Goal: Information Seeking & Learning: Learn about a topic

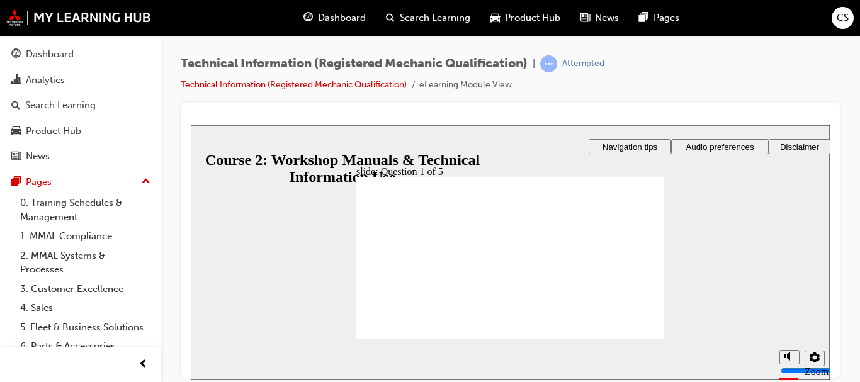
radio input "true"
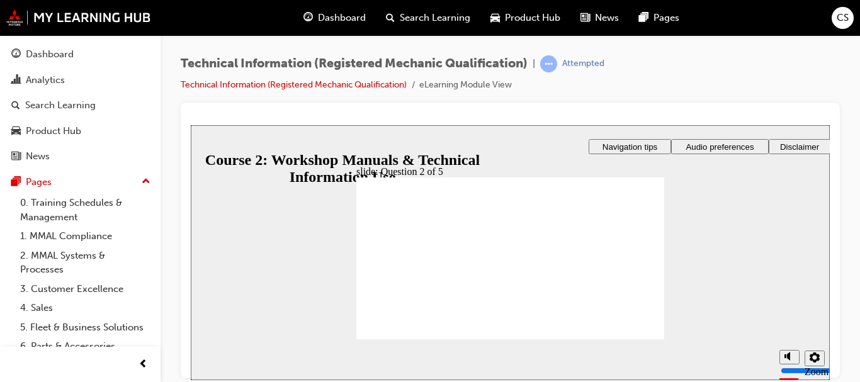
radio input "true"
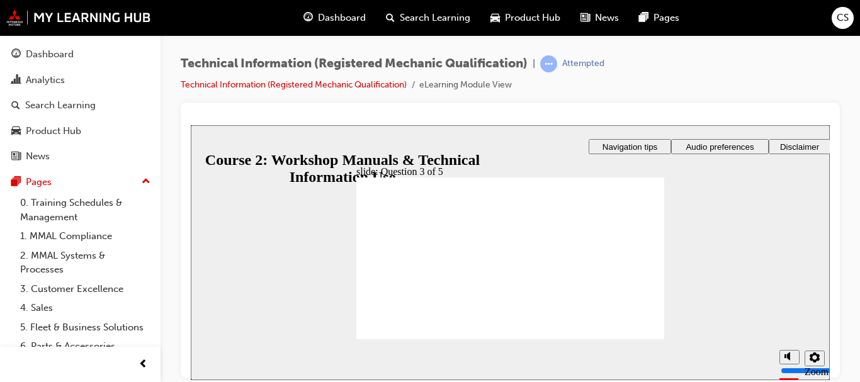
radio input "true"
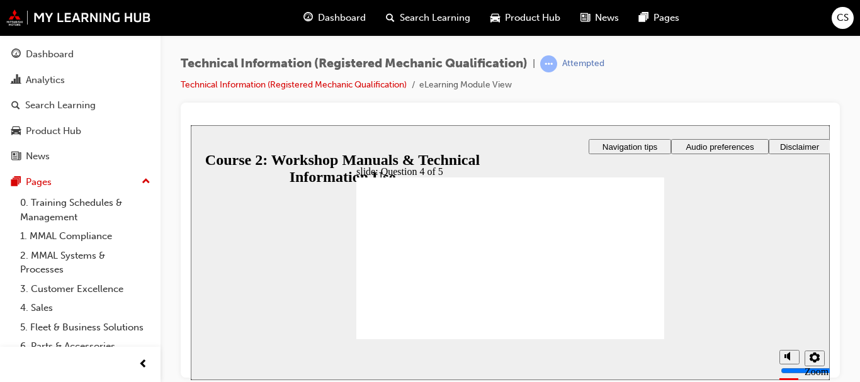
radio input "true"
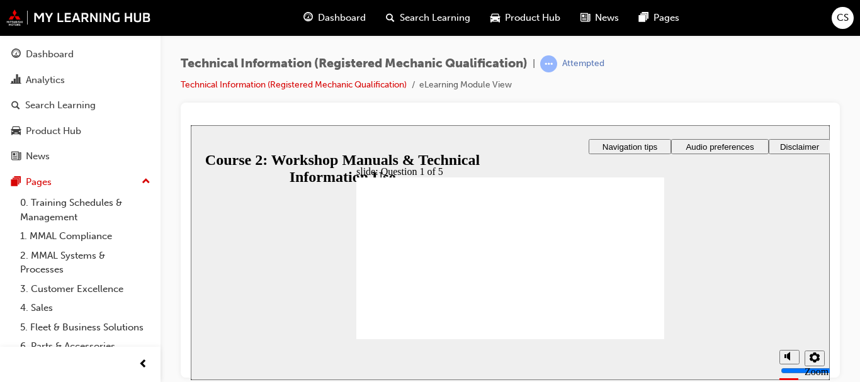
radio input "false"
radio input "true"
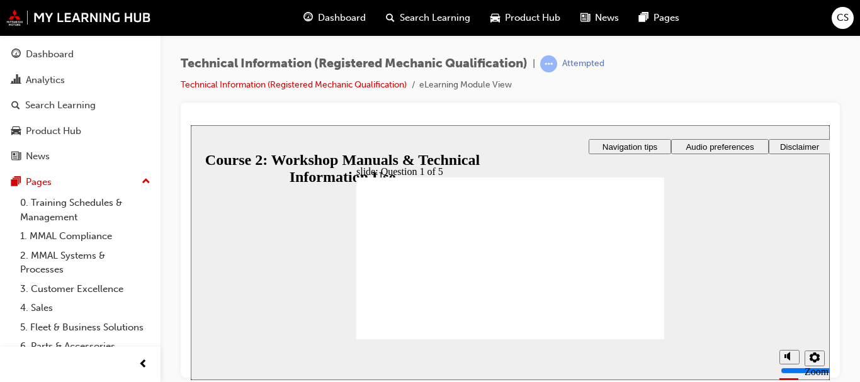
radio input "true"
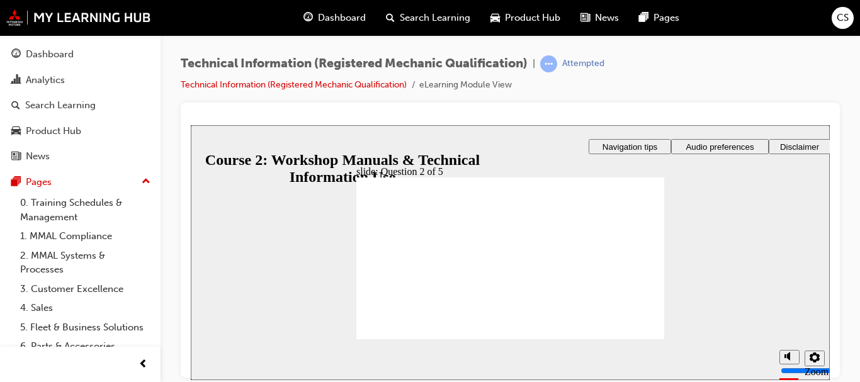
radio input "true"
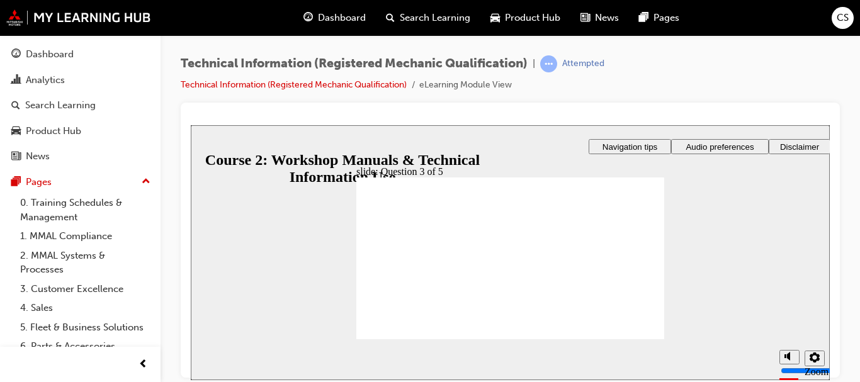
drag, startPoint x: 523, startPoint y: 290, endPoint x: 469, endPoint y: 250, distance: 67.1
drag, startPoint x: 523, startPoint y: 270, endPoint x: 487, endPoint y: 270, distance: 35.3
drag, startPoint x: 543, startPoint y: 234, endPoint x: 500, endPoint y: 293, distance: 72.5
drag, startPoint x: 529, startPoint y: 228, endPoint x: 496, endPoint y: 227, distance: 33.4
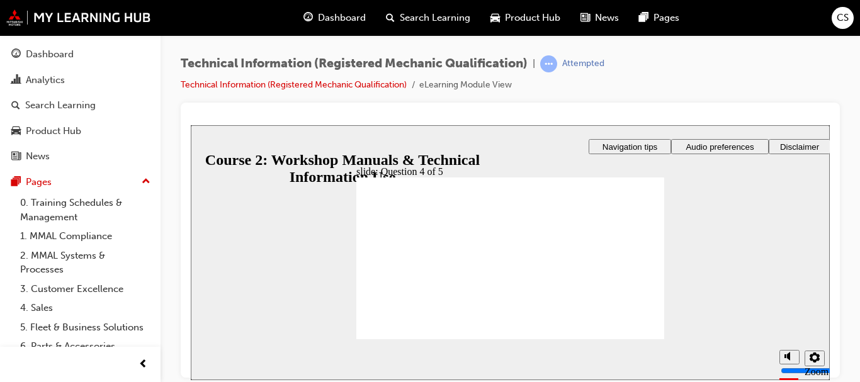
radio input "true"
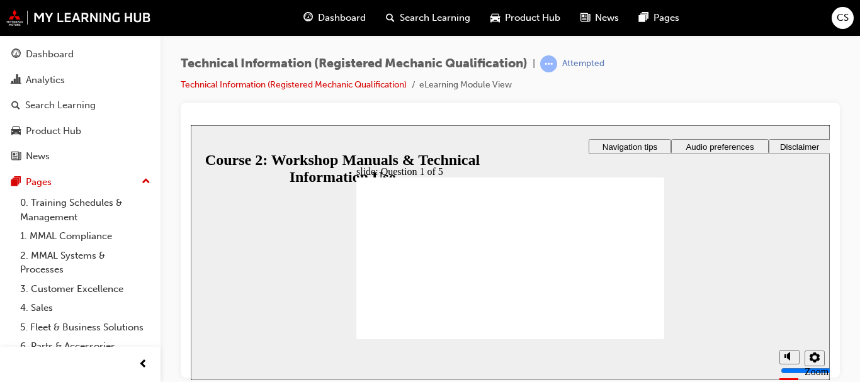
radio input "true"
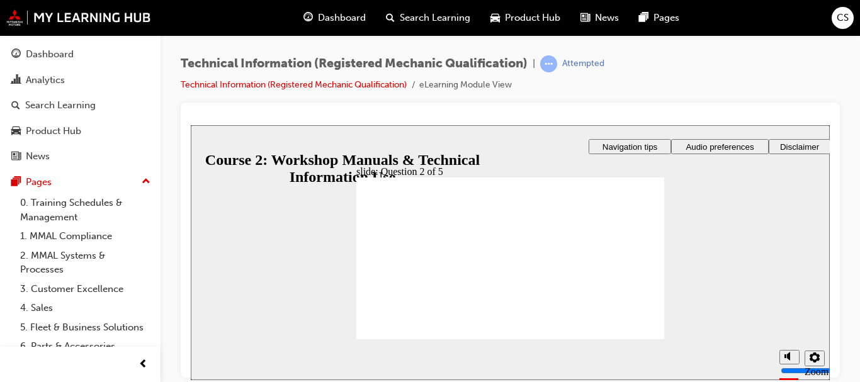
radio input "true"
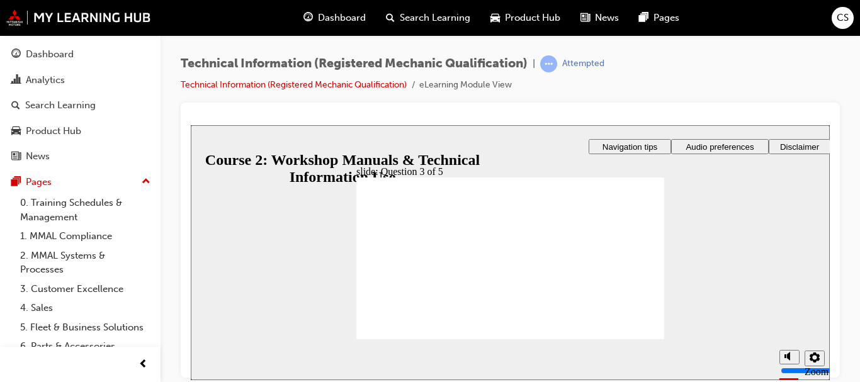
drag, startPoint x: 528, startPoint y: 232, endPoint x: 503, endPoint y: 254, distance: 33.0
drag, startPoint x: 540, startPoint y: 291, endPoint x: 502, endPoint y: 271, distance: 43.1
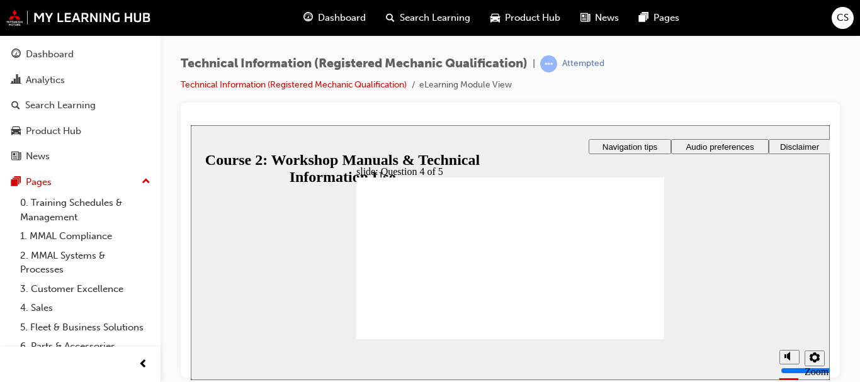
drag, startPoint x: 515, startPoint y: 271, endPoint x: 493, endPoint y: 232, distance: 45.4
drag, startPoint x: 526, startPoint y: 268, endPoint x: 490, endPoint y: 274, distance: 37.1
drag, startPoint x: 543, startPoint y: 293, endPoint x: 502, endPoint y: 293, distance: 41.6
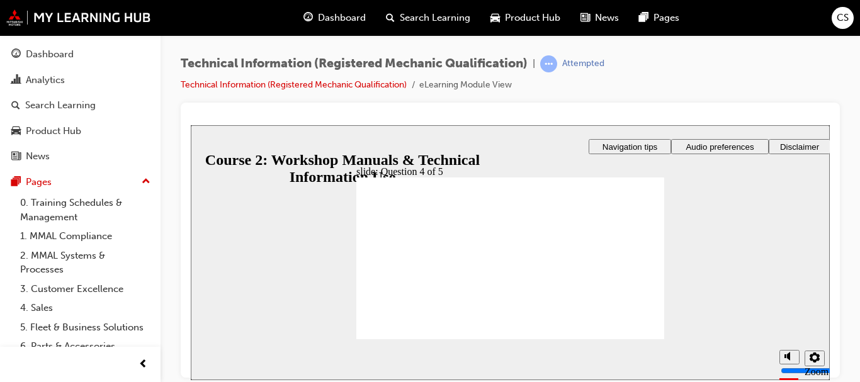
radio input "true"
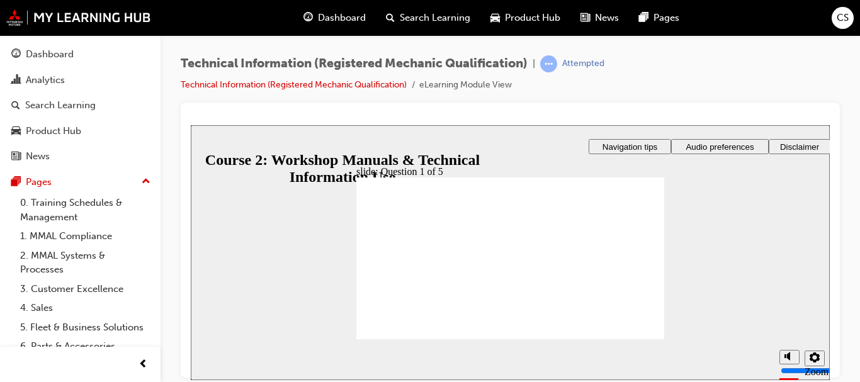
radio input "true"
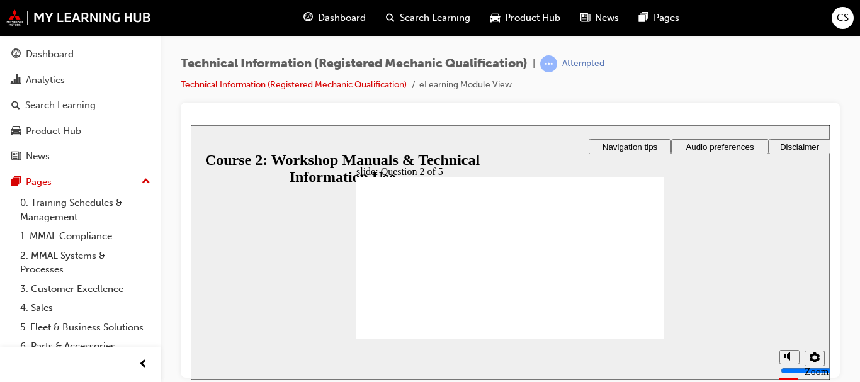
radio input "true"
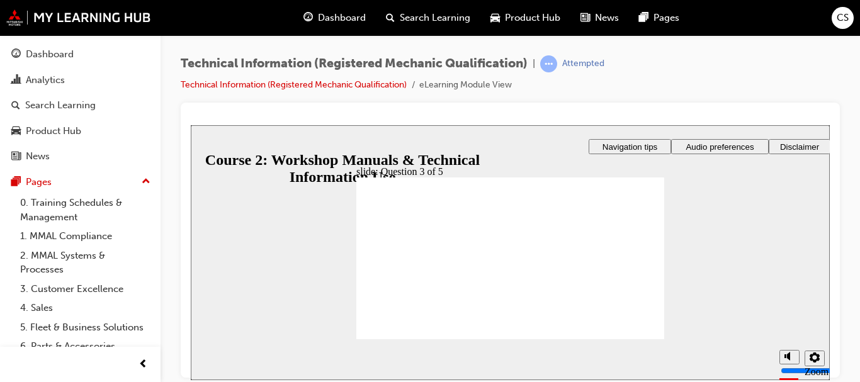
drag, startPoint x: 535, startPoint y: 230, endPoint x: 500, endPoint y: 230, distance: 35.3
drag, startPoint x: 533, startPoint y: 247, endPoint x: 487, endPoint y: 281, distance: 56.8
drag, startPoint x: 539, startPoint y: 269, endPoint x: 504, endPoint y: 247, distance: 41.4
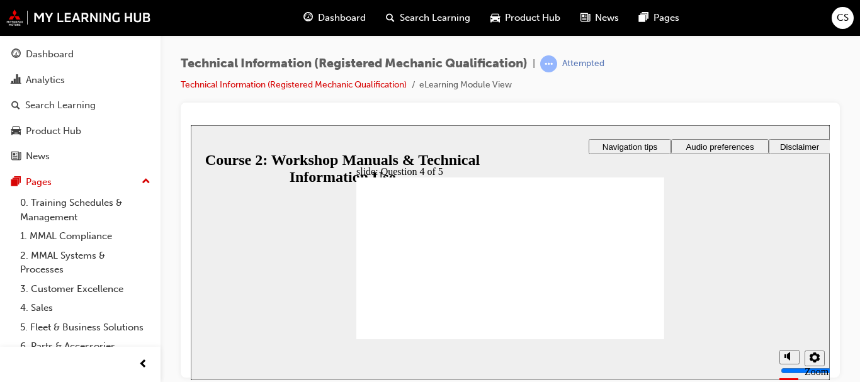
drag, startPoint x: 533, startPoint y: 268, endPoint x: 501, endPoint y: 269, distance: 32.1
radio input "true"
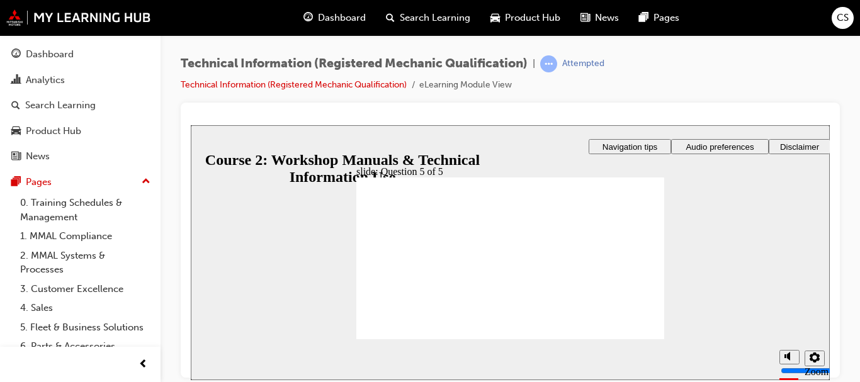
drag, startPoint x: 407, startPoint y: 322, endPoint x: 611, endPoint y: 353, distance: 206.3
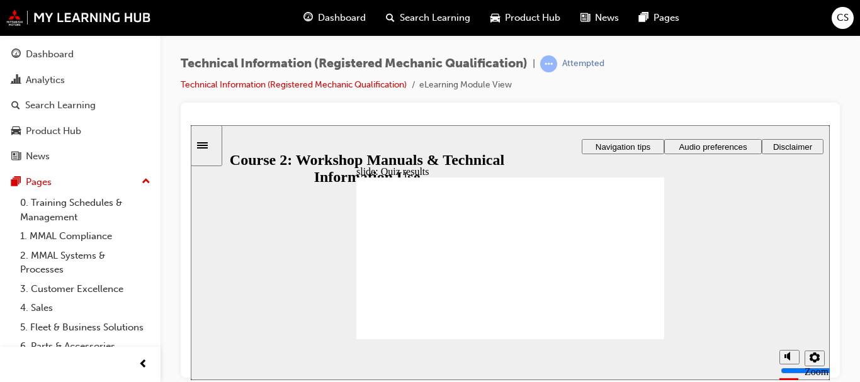
click at [679, 106] on div at bounding box center [510, 240] width 659 height 275
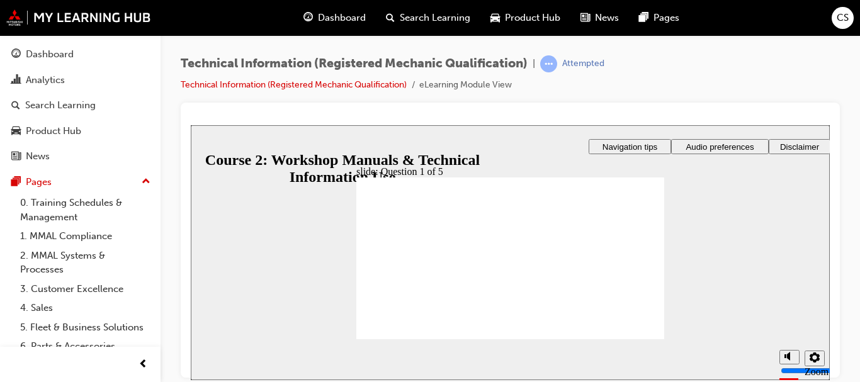
radio input "true"
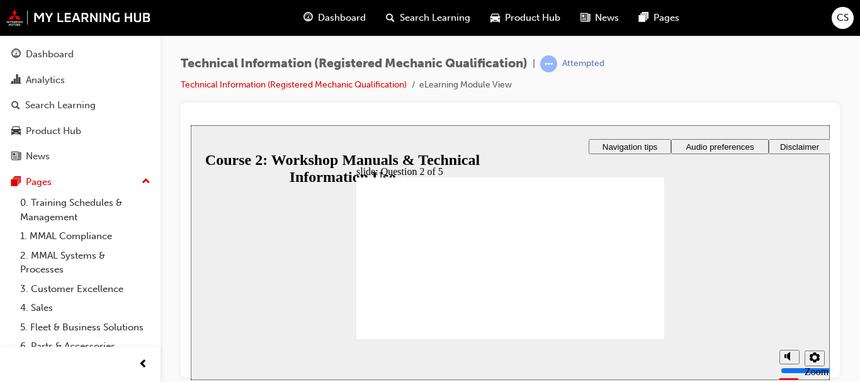
checkbox input "true"
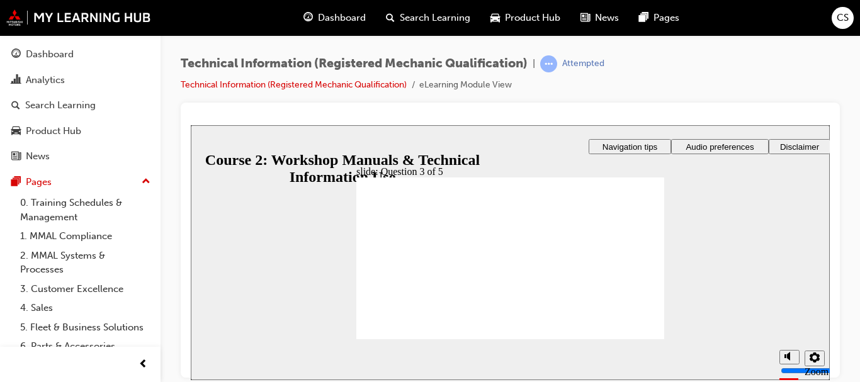
checkbox input "true"
radio input "true"
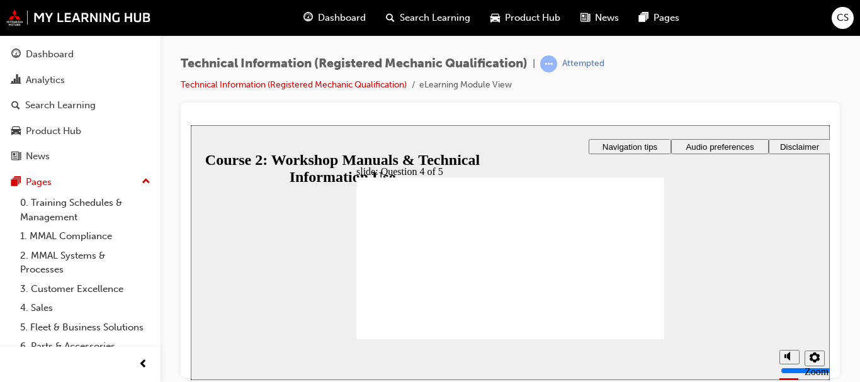
radio input "true"
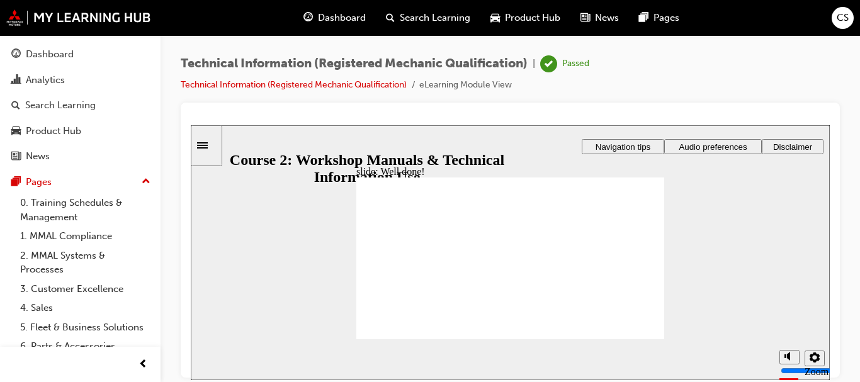
click at [64, 59] on div "Dashboard" at bounding box center [50, 54] width 48 height 14
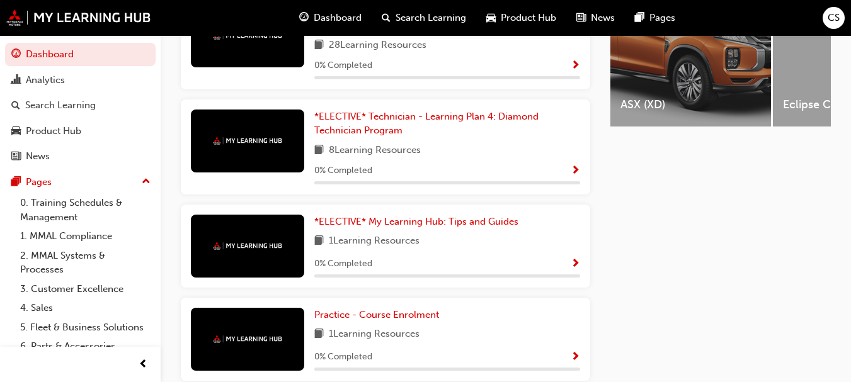
scroll to position [562, 0]
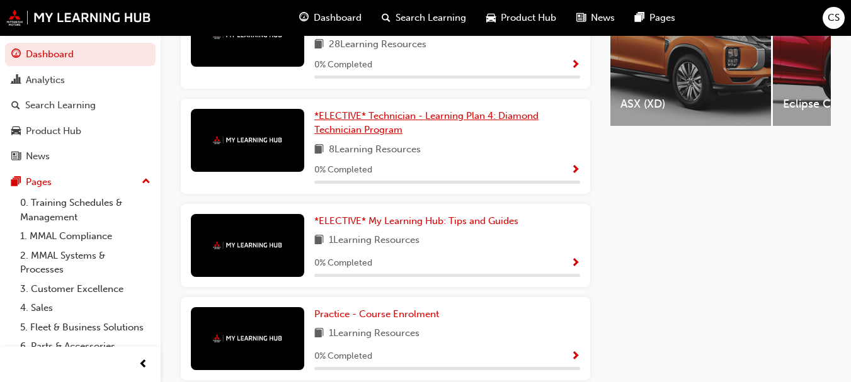
click at [446, 130] on link "*ELECTIVE* Technician - Learning Plan 4: Diamond Technician Program" at bounding box center [447, 123] width 266 height 28
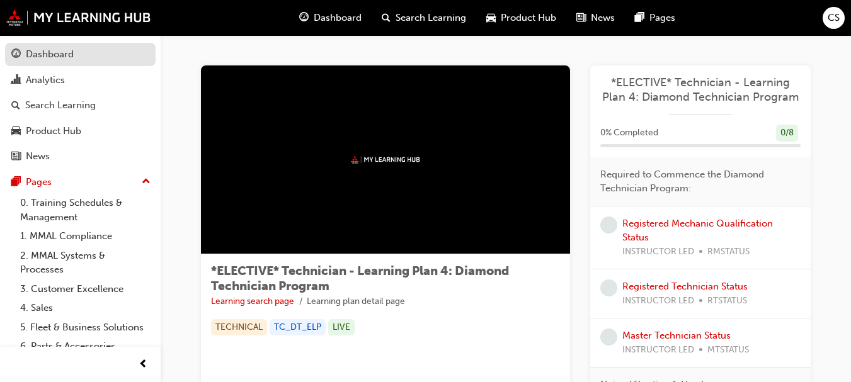
click at [60, 50] on div "Dashboard" at bounding box center [50, 54] width 48 height 14
